Goal: Information Seeking & Learning: Check status

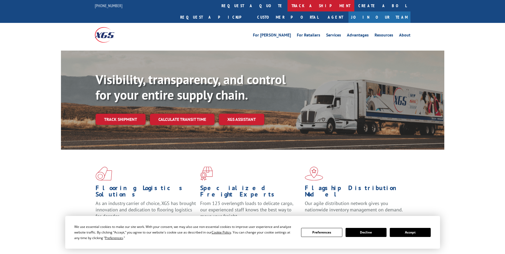
click at [287, 4] on link "track a shipment" at bounding box center [320, 5] width 67 height 11
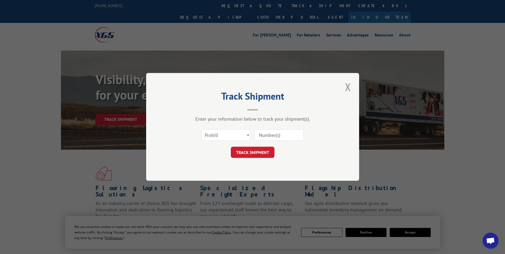
paste input "016877250801"
type input "016877250801"
click at [261, 155] on button "TRACK SHIPMENT" at bounding box center [253, 152] width 44 height 11
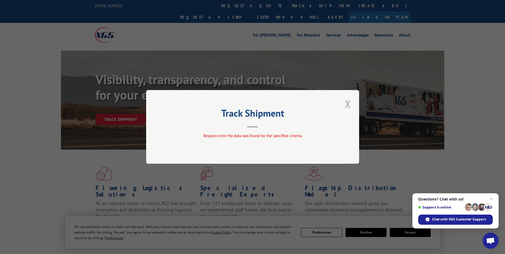
click at [347, 102] on button "Close modal" at bounding box center [347, 104] width 9 height 15
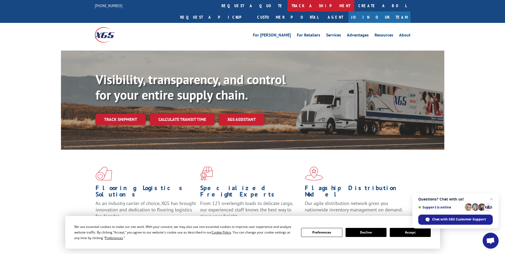
click at [287, 5] on link "track a shipment" at bounding box center [320, 5] width 67 height 11
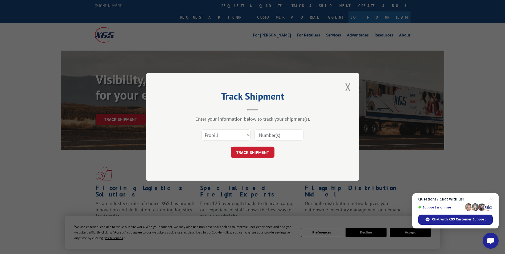
paste input "419506"
type input "419506"
click at [262, 149] on button "TRACK SHIPMENT" at bounding box center [253, 152] width 44 height 11
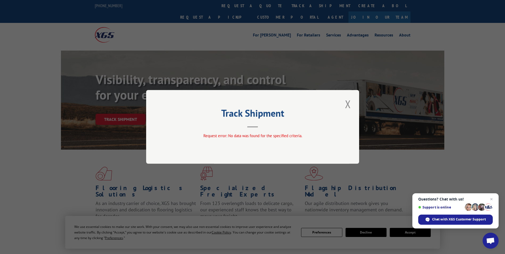
click at [349, 99] on button "Close modal" at bounding box center [347, 104] width 9 height 15
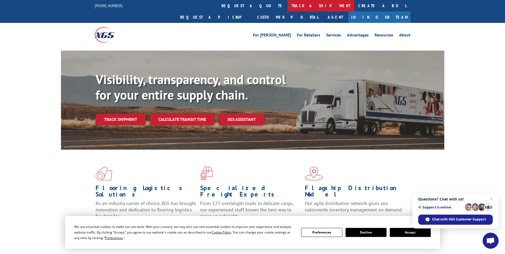
click at [287, 5] on link "track a shipment" at bounding box center [320, 5] width 67 height 11
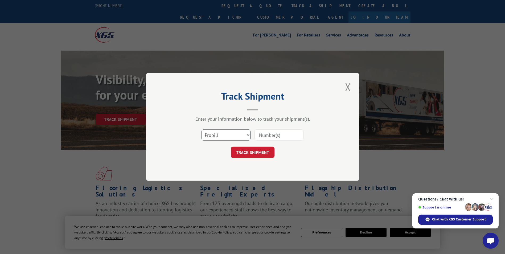
click at [231, 138] on select "Select category... Probill BOL PO" at bounding box center [225, 135] width 49 height 11
select select "po"
click at [201, 130] on select "Select category... Probill BOL PO" at bounding box center [225, 135] width 49 height 11
paste input "16515984"
type input "16515984"
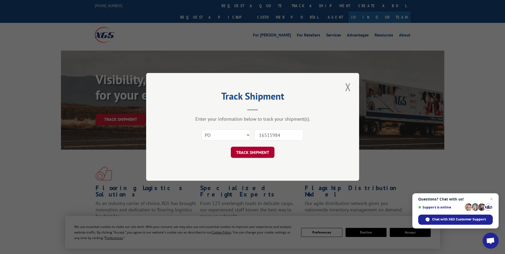
click at [257, 153] on button "TRACK SHIPMENT" at bounding box center [253, 152] width 44 height 11
